Goal: Task Accomplishment & Management: Complete application form

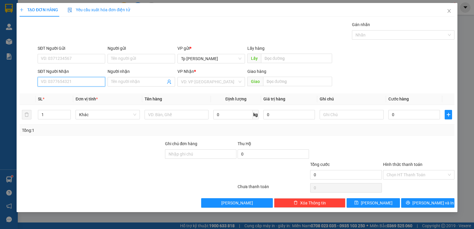
click at [73, 81] on input "SĐT Người Nhận" at bounding box center [71, 81] width 67 height 9
click at [82, 95] on div "0368384245 - TRANG. hoa" at bounding box center [71, 93] width 60 height 7
type input "0368384245"
type input "TRANG. hoa"
type input "0368384245"
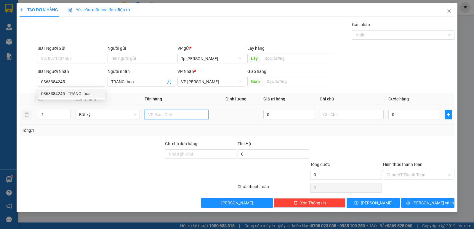
click at [164, 118] on input "text" at bounding box center [176, 114] width 64 height 9
type input "1T xám _ hoa"
click at [413, 115] on input "0" at bounding box center [414, 114] width 52 height 9
type input "5"
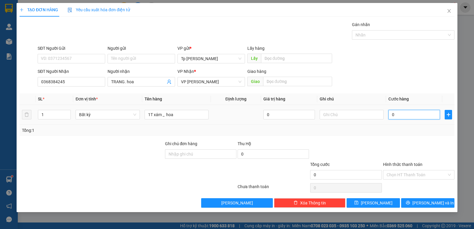
type input "5"
type input "50"
type input "50.000"
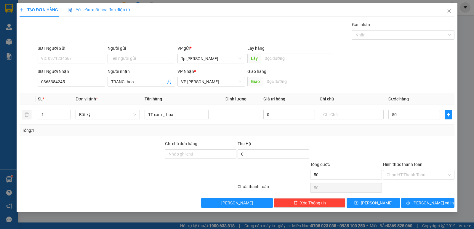
type input "50.000"
drag, startPoint x: 420, startPoint y: 139, endPoint x: 418, endPoint y: 196, distance: 56.3
click at [419, 144] on div "Transit Pickup Surcharge Ids Transit Deliver Surcharge Ids Transit Deliver Surc…" at bounding box center [237, 114] width 435 height 186
click at [409, 202] on icon "printer" at bounding box center [408, 203] width 4 height 4
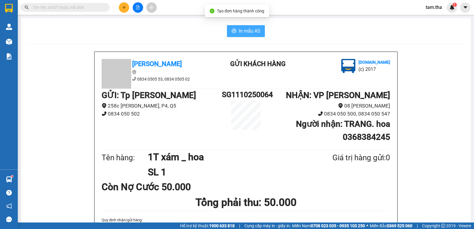
click at [239, 31] on span "In mẫu A5" at bounding box center [249, 30] width 21 height 7
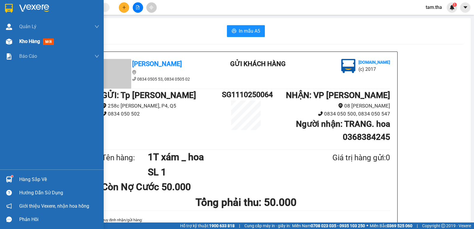
click at [10, 39] on img at bounding box center [9, 41] width 6 height 6
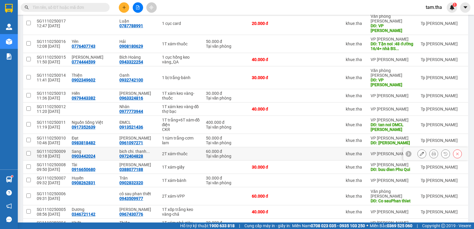
scroll to position [777, 0]
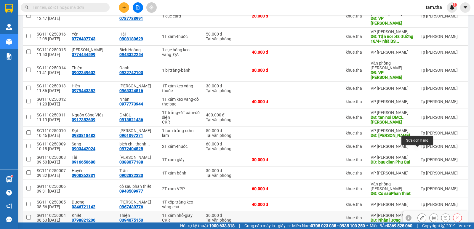
click at [419, 215] on icon at bounding box center [421, 217] width 4 height 4
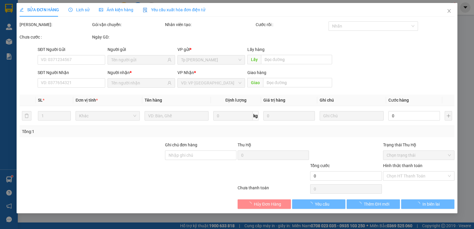
type input "0798821206"
type input "0394075150"
type input "Nhân lượng"
type input "30.000"
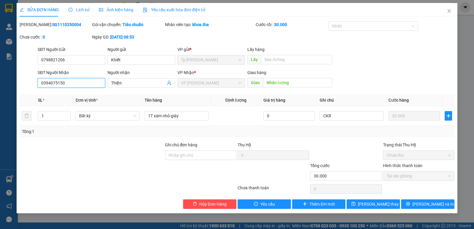
drag, startPoint x: 83, startPoint y: 83, endPoint x: 43, endPoint y: 78, distance: 40.6
click at [2, 81] on div "SỬA ĐƠN HÀNG Lịch sử Ảnh kiện hàng Yêu cầu xuất hóa đơn điện tử Total Paid Fee …" at bounding box center [237, 114] width 474 height 229
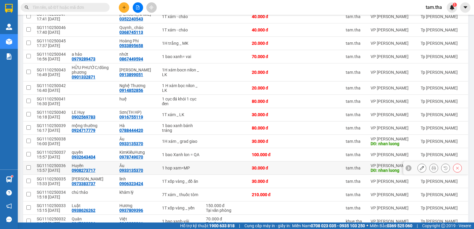
scroll to position [333, 0]
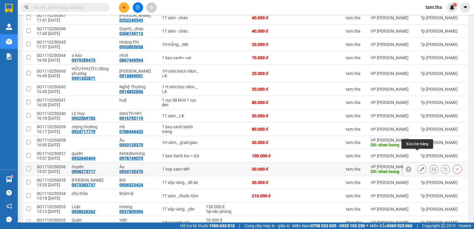
click at [417, 164] on button at bounding box center [421, 169] width 8 height 10
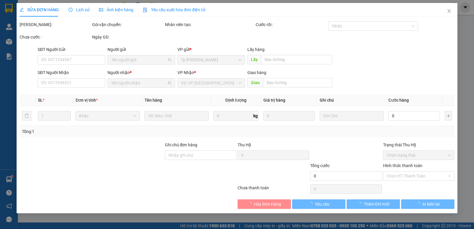
type input "0908273717"
type input "0933135370"
type input "nhan luong"
type input "30.000"
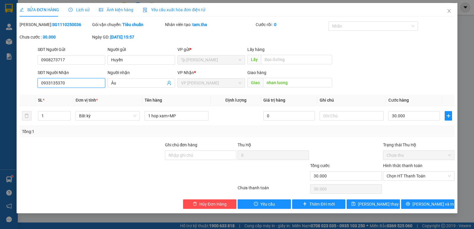
drag, startPoint x: 83, startPoint y: 84, endPoint x: 15, endPoint y: 83, distance: 68.4
click at [15, 83] on div "SỬA ĐƠN HÀNG Lịch sử Ảnh kiện hàng Yêu cầu xuất hóa đơn điện tử Total Paid Fee …" at bounding box center [237, 114] width 474 height 229
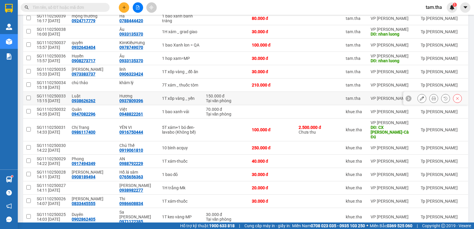
scroll to position [395, 0]
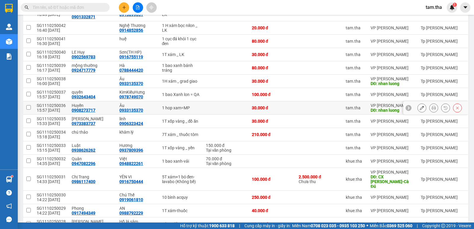
click at [419, 106] on icon at bounding box center [421, 108] width 4 height 4
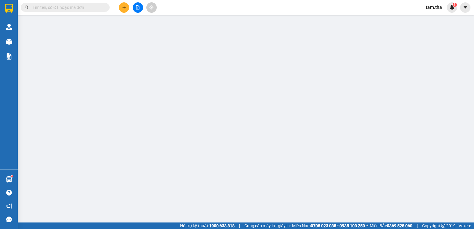
type input "0908273717"
type input "0933135370"
type input "nhan luong"
type input "30.000"
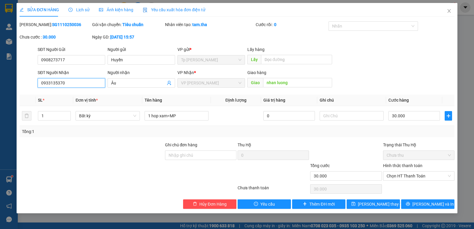
click at [29, 84] on div "SĐT Người Nhận 0933135370 0933135370 Người nhận Âu VP Nhận * VP [PERSON_NAME] h…" at bounding box center [237, 79] width 436 height 21
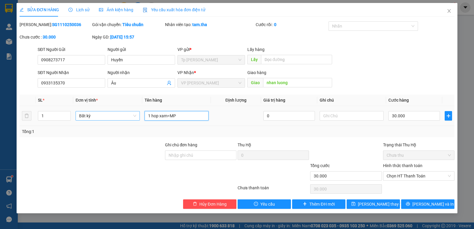
drag, startPoint x: 187, startPoint y: 112, endPoint x: 133, endPoint y: 114, distance: 53.6
click at [133, 114] on tr "1 Bất kỳ 1 hop xam=MP 0 30.000" at bounding box center [237, 116] width 435 height 20
click at [58, 25] on b "SG1110250036" at bounding box center [66, 24] width 29 height 5
drag, startPoint x: 58, startPoint y: 25, endPoint x: 68, endPoint y: 28, distance: 10.2
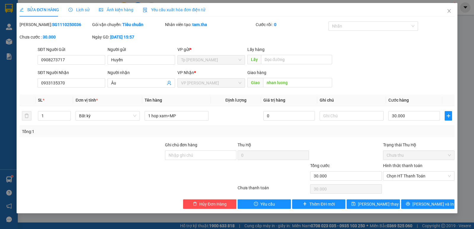
click at [67, 28] on div "Mã ĐH: SG1110250036" at bounding box center [55, 27] width 73 height 12
click at [62, 26] on b "SG1110250036" at bounding box center [66, 24] width 29 height 5
copy b "SG1110250036"
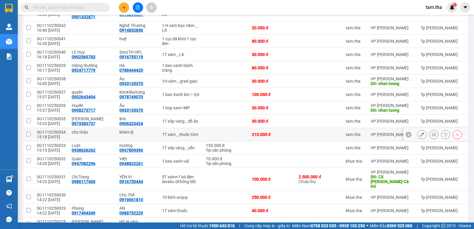
scroll to position [345, 0]
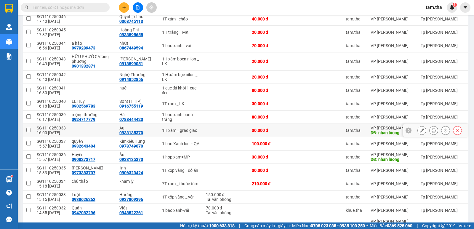
click at [423, 126] on div at bounding box center [439, 130] width 44 height 9
click at [419, 128] on icon at bounding box center [421, 130] width 4 height 4
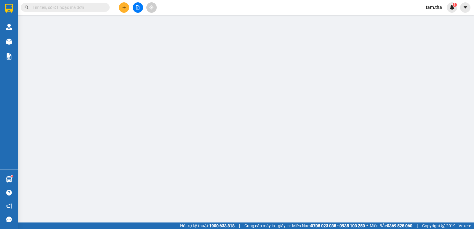
type input "0933135370"
type input "nhan luong"
type input "30.000"
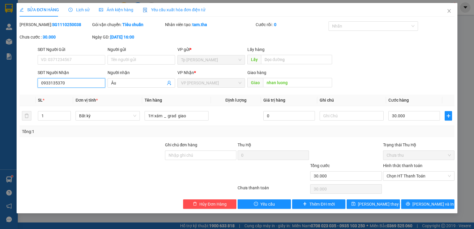
drag, startPoint x: 76, startPoint y: 84, endPoint x: 11, endPoint y: 89, distance: 65.6
click at [11, 89] on div "SỬA ĐƠN HÀNG Lịch sử Ảnh kiện hàng Yêu cầu xuất hóa đơn điện tử Total Paid Fee …" at bounding box center [237, 114] width 474 height 229
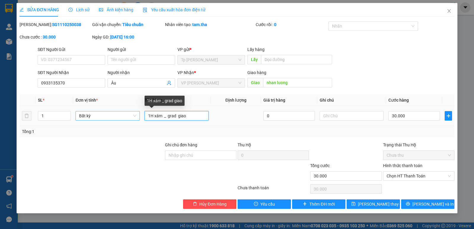
drag, startPoint x: 197, startPoint y: 119, endPoint x: 155, endPoint y: 115, distance: 42.5
click at [125, 117] on tr "1 Bất kỳ 1H xám _ grad giao 0 30.000" at bounding box center [237, 116] width 435 height 20
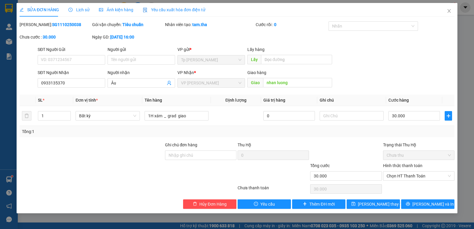
click at [49, 20] on div "SỬA ĐƠN HÀNG Lịch sử Ảnh kiện hàng Yêu cầu xuất hóa đơn điện tử Total Paid Fee …" at bounding box center [237, 106] width 435 height 206
click at [52, 23] on b "SG1110250038" at bounding box center [66, 24] width 29 height 5
copy b "SG1110250038"
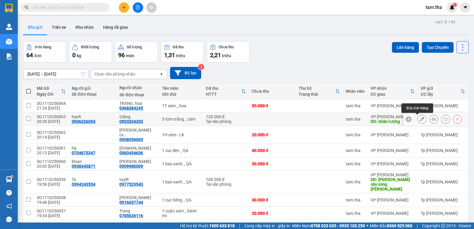
click at [419, 119] on icon at bounding box center [421, 119] width 4 height 4
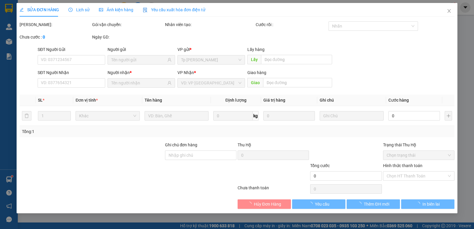
type input "0906326054"
type input "0903334353"
type input "nhân lượng"
type input "120.000"
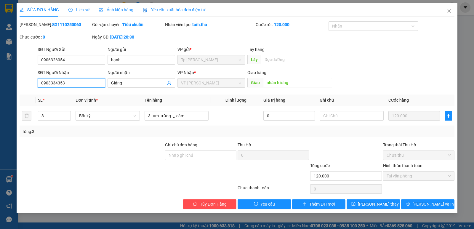
drag, startPoint x: 95, startPoint y: 81, endPoint x: 2, endPoint y: 79, distance: 92.7
click at [2, 79] on div "SỬA ĐƠN HÀNG Lịch sử Ảnh kiện hàng Yêu cầu xuất hóa đơn điện tử Total Paid Fee …" at bounding box center [237, 114] width 474 height 229
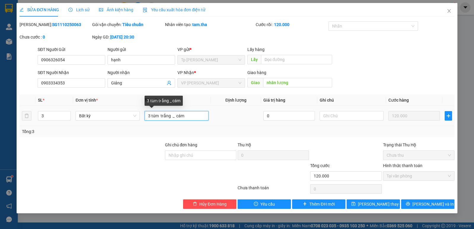
drag, startPoint x: 200, startPoint y: 116, endPoint x: 146, endPoint y: 123, distance: 54.1
click at [146, 123] on td "3 túm trắng _ cám" at bounding box center [176, 116] width 69 height 20
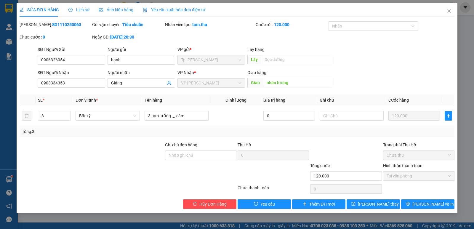
click at [56, 26] on b "SG1110250063" at bounding box center [66, 24] width 29 height 5
drag, startPoint x: 56, startPoint y: 26, endPoint x: 61, endPoint y: 29, distance: 6.0
click at [61, 29] on div "Mã ĐH: SG1110250063" at bounding box center [55, 27] width 73 height 12
click at [55, 26] on b "SG1110250063" at bounding box center [66, 24] width 29 height 5
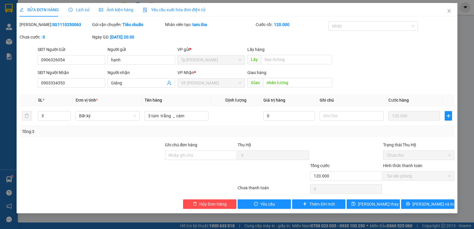
click at [55, 26] on b "SG1110250063" at bounding box center [66, 24] width 29 height 5
copy b "SG1110250063"
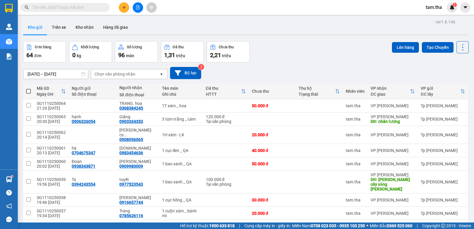
click at [118, 4] on div at bounding box center [137, 7] width 44 height 10
click at [120, 4] on button at bounding box center [124, 7] width 10 height 10
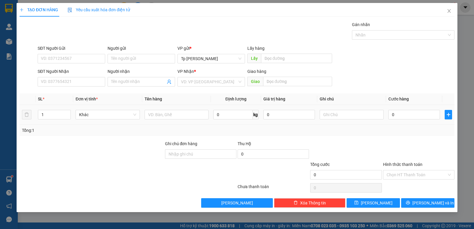
click at [183, 109] on div at bounding box center [176, 115] width 64 height 12
click at [179, 117] on input "text" at bounding box center [176, 114] width 64 height 9
type input "1T xốp vàng _"
click at [75, 80] on input "SĐT Người Nhận" at bounding box center [71, 81] width 67 height 9
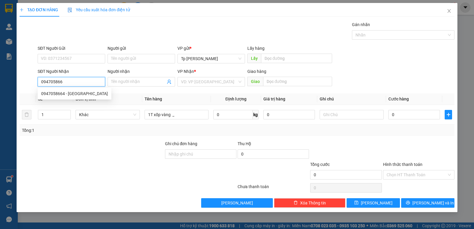
type input "0947058664"
click at [70, 97] on div "0947058664 - [GEOGRAPHIC_DATA]" at bounding box center [75, 93] width 74 height 9
type input "[PERSON_NAME]"
type input "0947058664"
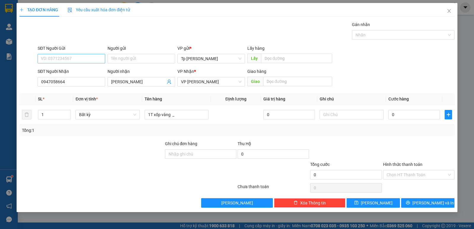
drag, startPoint x: 81, startPoint y: 65, endPoint x: 80, endPoint y: 61, distance: 4.7
click at [81, 64] on div "SĐT Người Gửi VD: 0371234567" at bounding box center [71, 55] width 67 height 21
click at [80, 61] on input "SĐT Người Gửi" at bounding box center [71, 58] width 67 height 9
click at [119, 59] on input "Người gửi" at bounding box center [140, 58] width 67 height 9
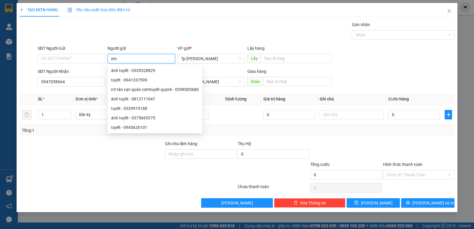
type input "em"
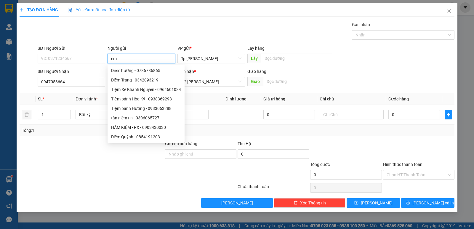
drag, startPoint x: 119, startPoint y: 59, endPoint x: 89, endPoint y: 64, distance: 30.0
click at [89, 64] on div "SĐT Người Gửi VD: 0371234567 Người gửi em VP gửi * Tp [PERSON_NAME] Lấy hàng Lấy" at bounding box center [245, 55] width 419 height 21
click at [156, 36] on div "Gói vận chuyển * Tiêu chuẩn Gán nhãn Nhãn" at bounding box center [245, 31] width 419 height 21
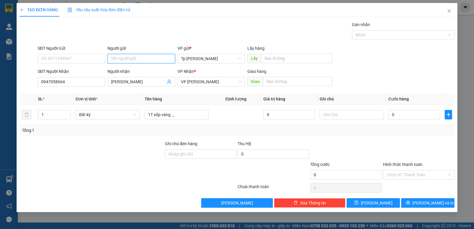
click at [149, 57] on input "Người gửi" at bounding box center [140, 58] width 67 height 9
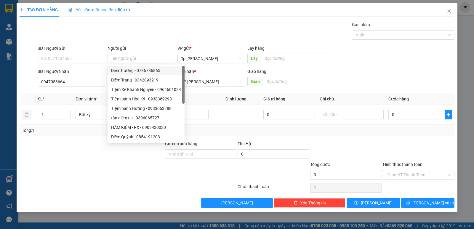
click at [145, 43] on div "Transit Pickup Surcharge Ids Transit Deliver Surcharge Ids Transit Deliver Surc…" at bounding box center [237, 114] width 435 height 186
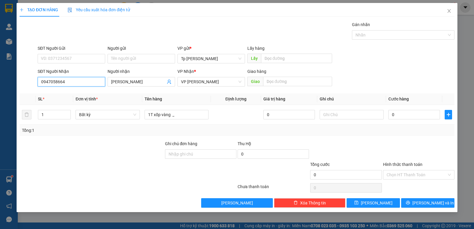
drag, startPoint x: 84, startPoint y: 84, endPoint x: 0, endPoint y: 89, distance: 83.9
click at [0, 89] on div "TẠO ĐƠN HÀNG Yêu cầu xuất hóa đơn điện tử Transit Pickup Surcharge Ids Transit …" at bounding box center [237, 114] width 474 height 229
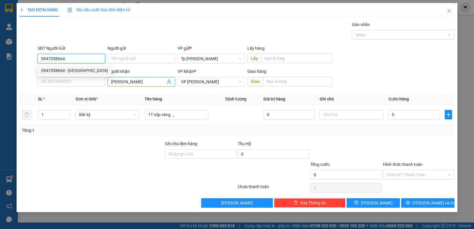
type input "0947058664"
drag, startPoint x: 129, startPoint y: 82, endPoint x: 106, endPoint y: 82, distance: 23.4
click at [106, 82] on div "SĐT Người Nhận VD: 0377654321 Người nhận [PERSON_NAME] VP Nhận * VP [PERSON_NAM…" at bounding box center [245, 78] width 419 height 21
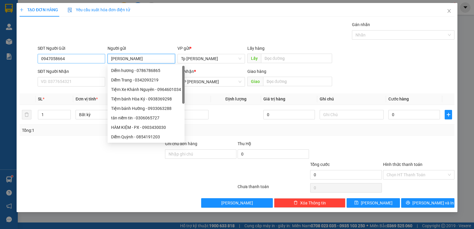
type input "[PERSON_NAME]"
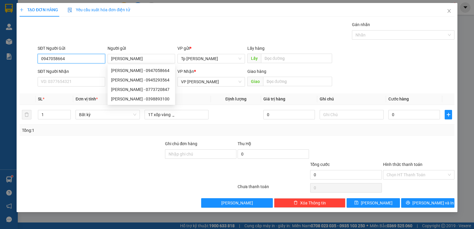
click at [89, 62] on input "0947058664" at bounding box center [71, 58] width 67 height 9
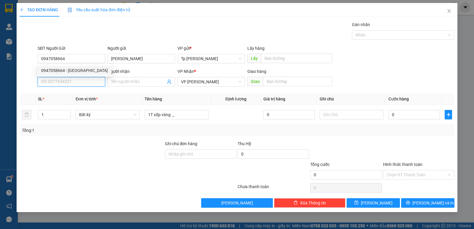
click at [88, 83] on input "SĐT Người Nhận" at bounding box center [71, 81] width 67 height 9
drag, startPoint x: 67, startPoint y: 92, endPoint x: 211, endPoint y: 114, distance: 145.2
click at [73, 93] on div "0975231201 - linh" at bounding box center [71, 93] width 60 height 7
type input "0975231201"
type input "linh"
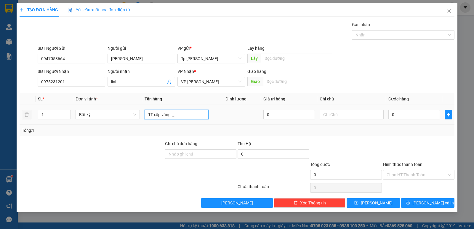
click at [200, 114] on input "1T xốp vàng _" at bounding box center [176, 114] width 64 height 9
type input "1T xốp vàng _ đồ ăn"
type input "3"
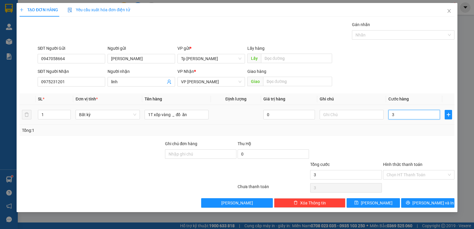
type input "30"
type input "30.000"
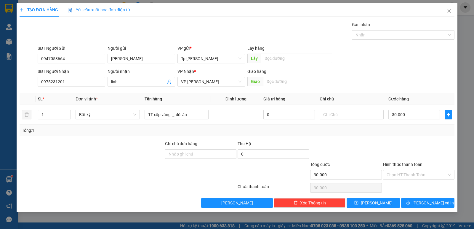
click at [390, 134] on div "Tổng: 1" at bounding box center [237, 130] width 435 height 11
click at [397, 174] on input "Hình thức thanh toán" at bounding box center [416, 174] width 60 height 9
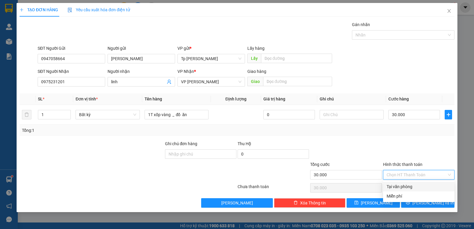
click at [403, 183] on div "Tại văn phòng" at bounding box center [418, 186] width 71 height 9
type input "0"
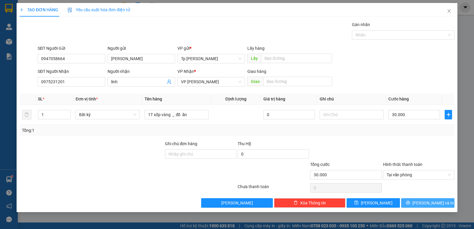
click at [410, 201] on icon "printer" at bounding box center [408, 202] width 4 height 4
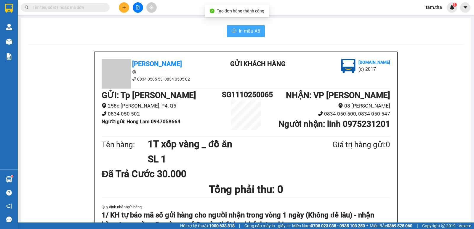
click at [249, 34] on span "In mẫu A5" at bounding box center [249, 30] width 21 height 7
